Goal: Task Accomplishment & Management: Manage account settings

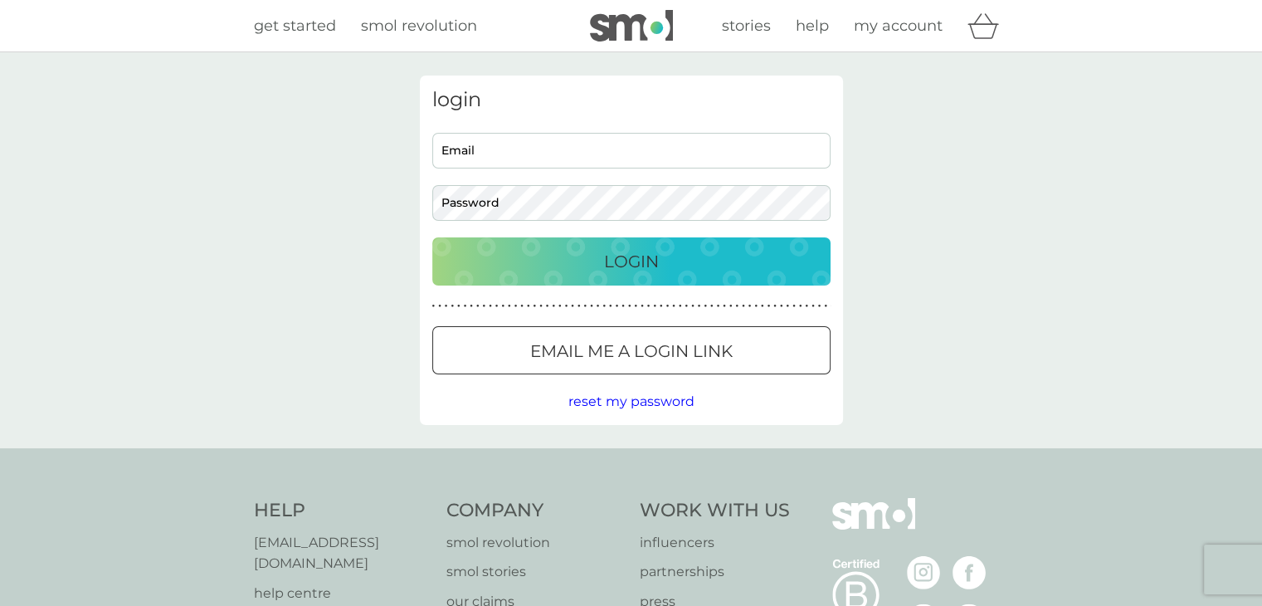
click at [697, 137] on input "Email" at bounding box center [631, 151] width 398 height 36
type input "[EMAIL_ADDRESS][DOMAIN_NAME]"
click at [432, 237] on button "Login" at bounding box center [631, 261] width 398 height 48
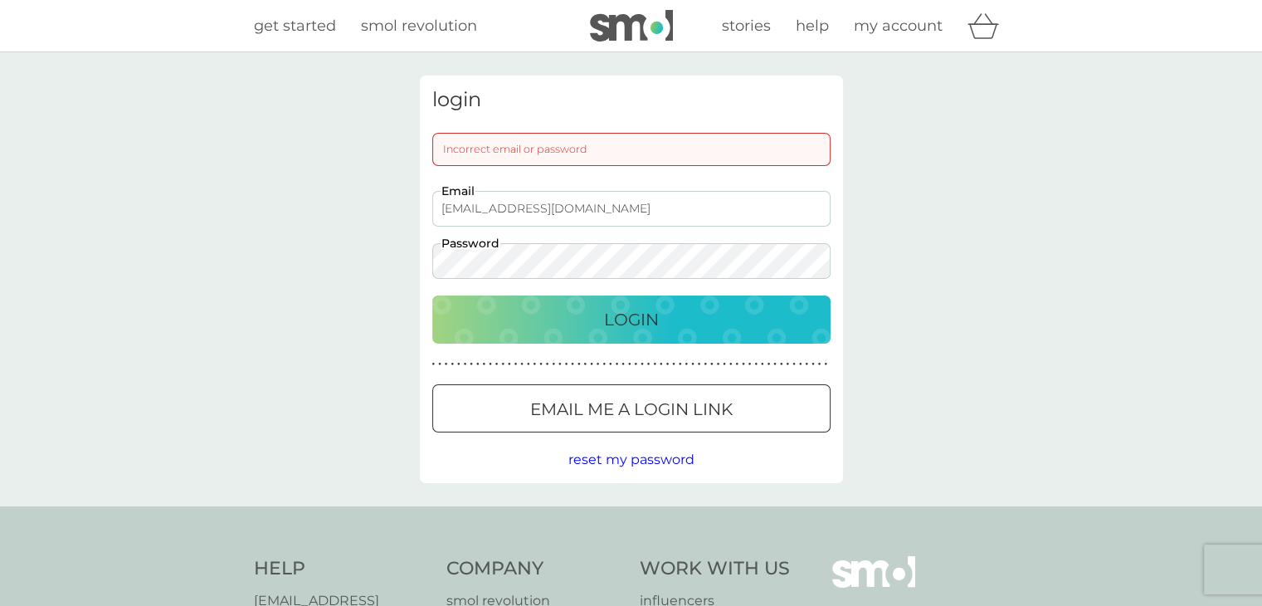
click at [432, 295] on button "Login" at bounding box center [631, 319] width 398 height 48
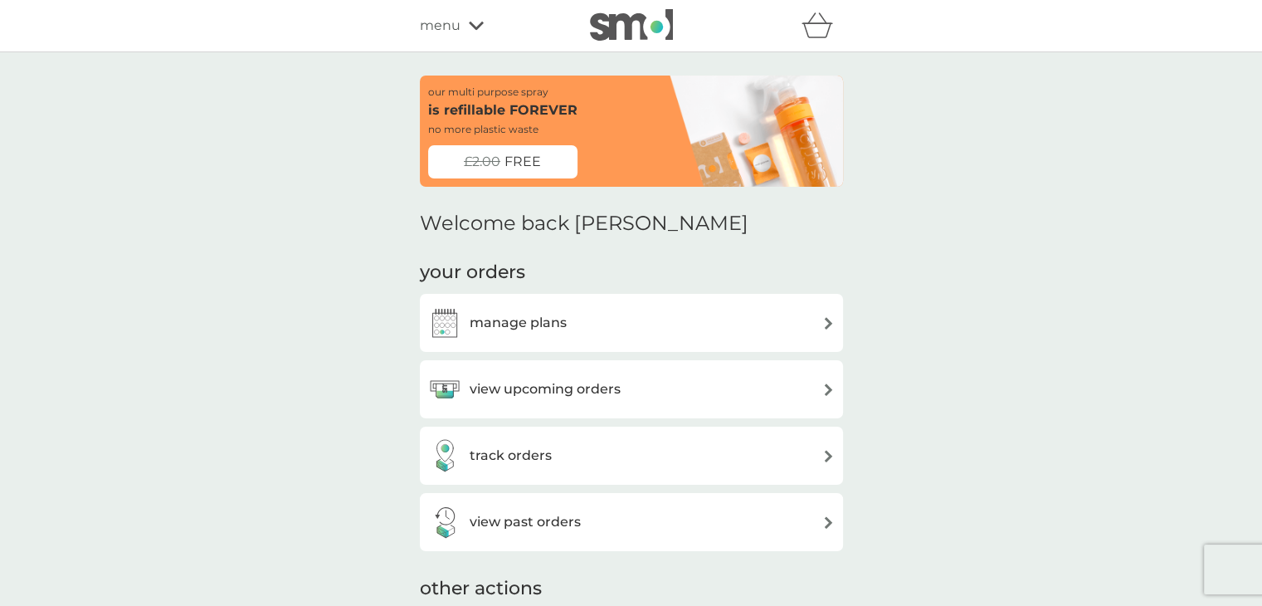
click at [651, 323] on div "manage plans" at bounding box center [631, 322] width 407 height 33
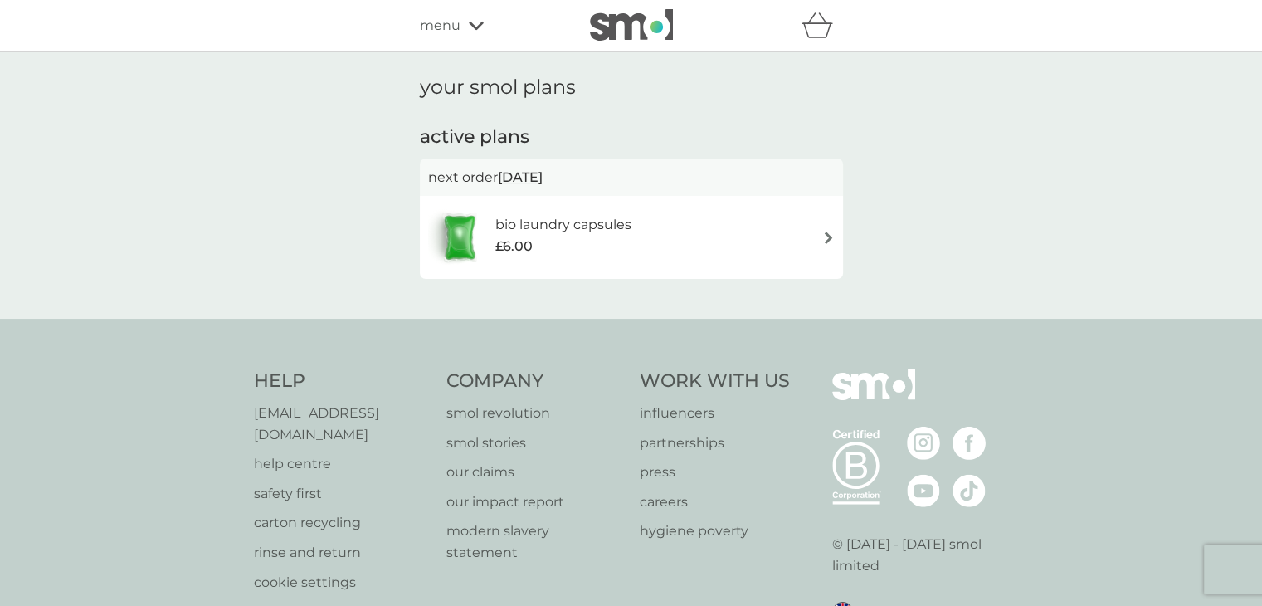
click at [475, 126] on h2 "active plans" at bounding box center [631, 137] width 423 height 26
click at [475, 129] on h2 "active plans" at bounding box center [631, 137] width 423 height 26
click at [543, 177] on span "22 Sep 2025" at bounding box center [520, 177] width 45 height 32
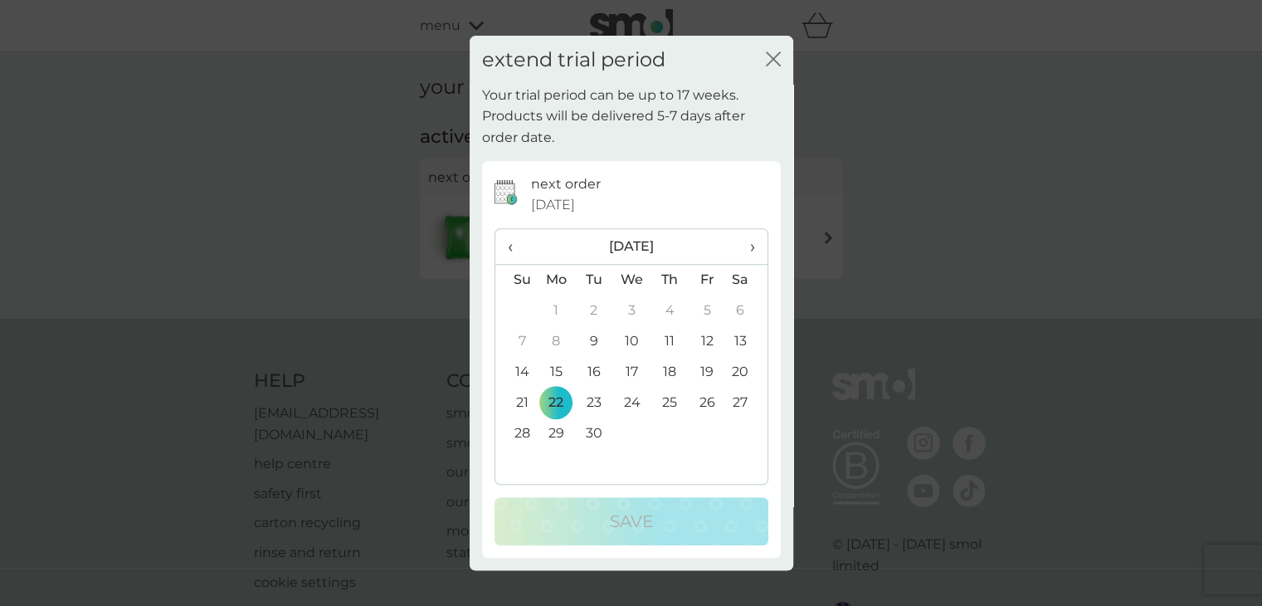
click at [767, 58] on icon "close" at bounding box center [773, 58] width 15 height 15
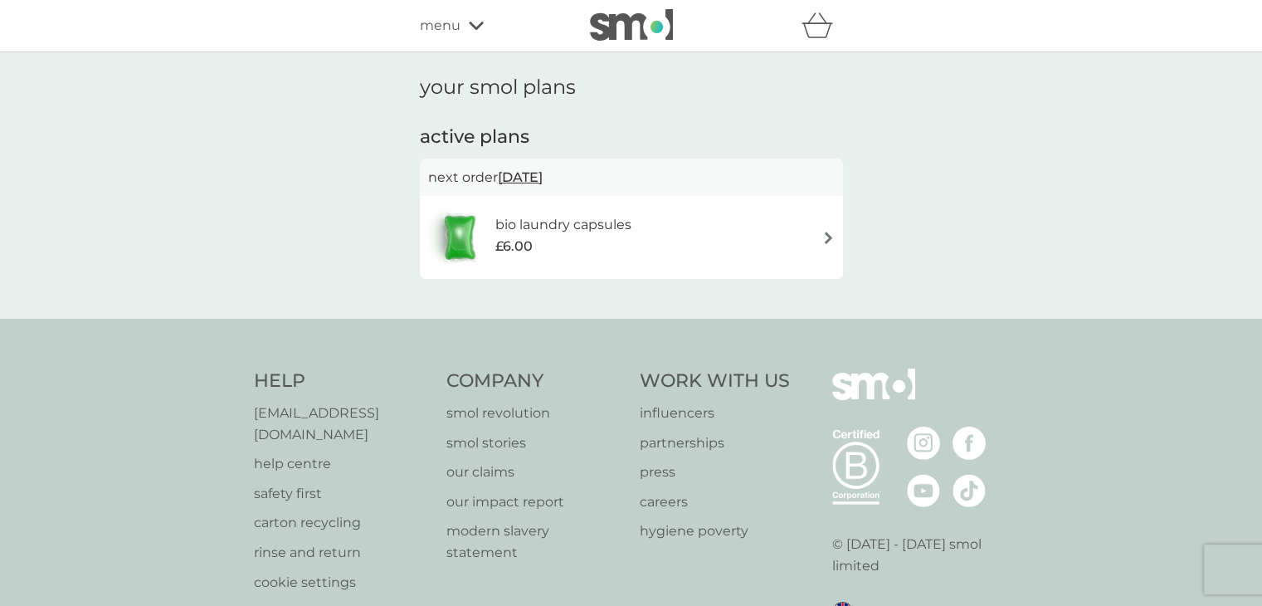
click at [464, 23] on div "menu" at bounding box center [490, 26] width 141 height 22
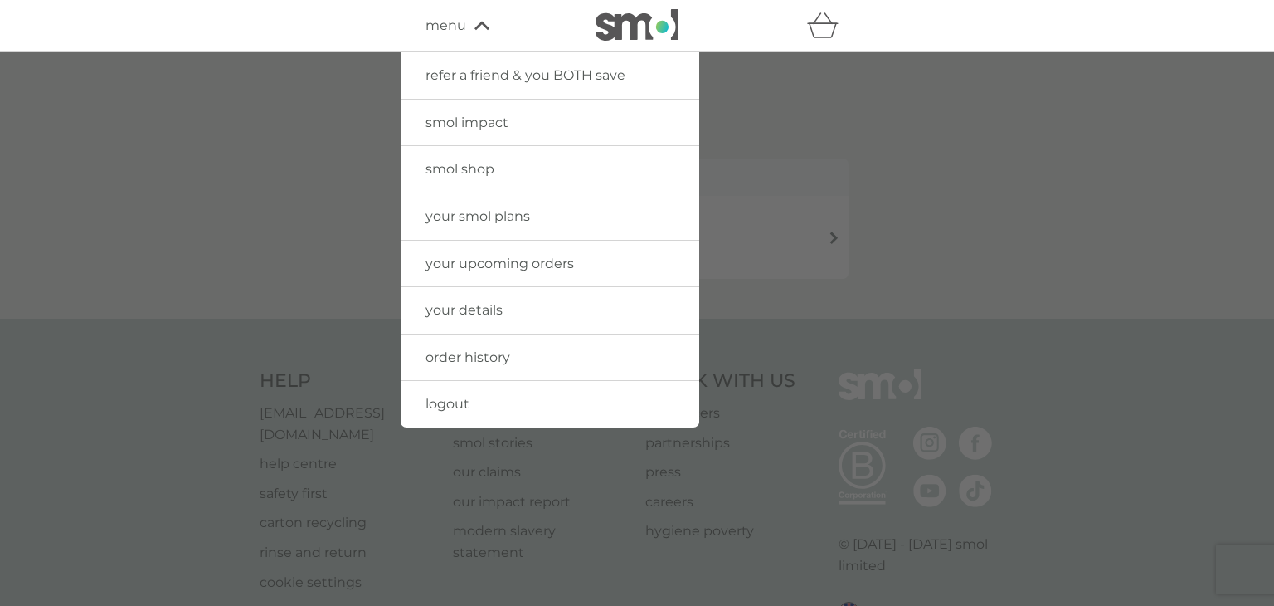
click at [495, 305] on span "your details" at bounding box center [464, 310] width 77 height 16
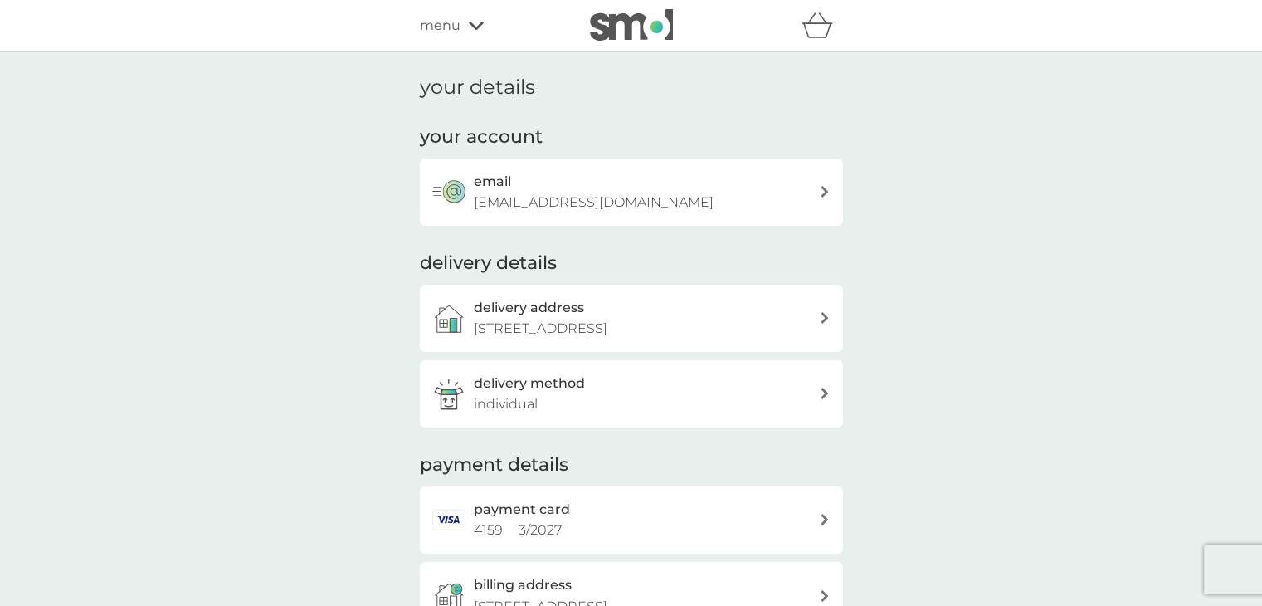
click at [558, 394] on h3 "delivery method" at bounding box center [529, 384] width 111 height 22
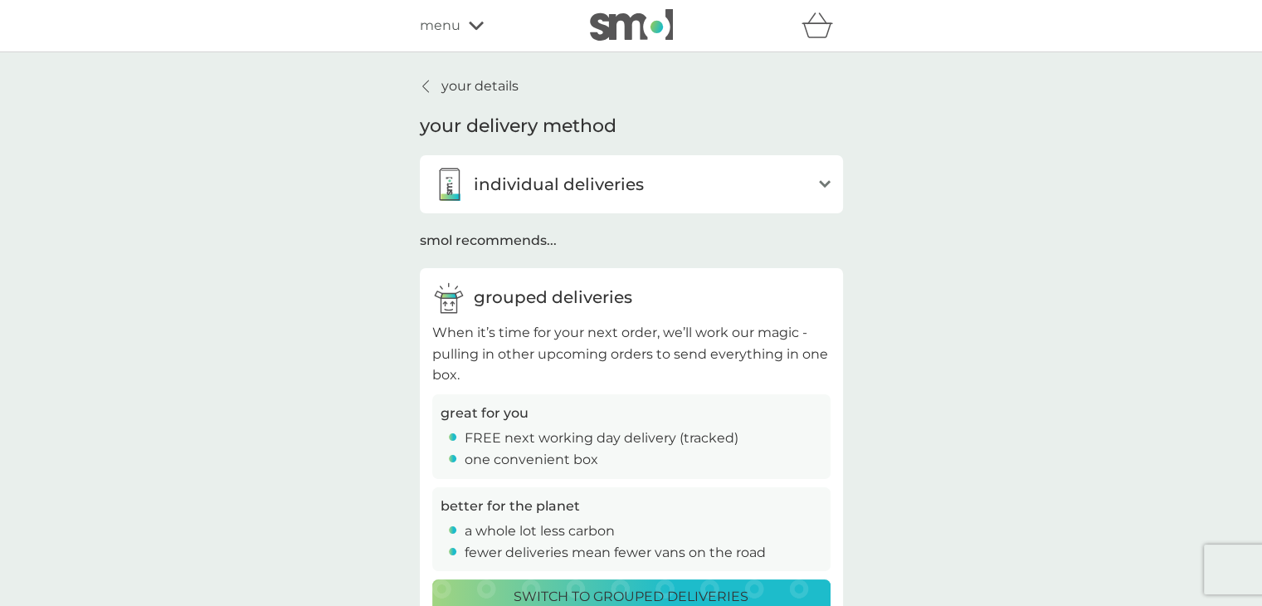
click at [822, 183] on icon "open" at bounding box center [825, 184] width 12 height 8
